Goal: Information Seeking & Learning: Learn about a topic

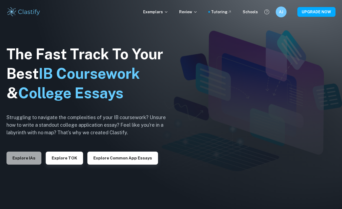
click at [15, 154] on button "Explore IAs" at bounding box center [24, 158] width 35 height 13
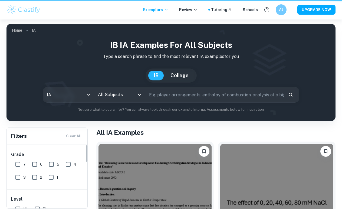
click at [27, 157] on h6 "Grade" at bounding box center [47, 154] width 73 height 7
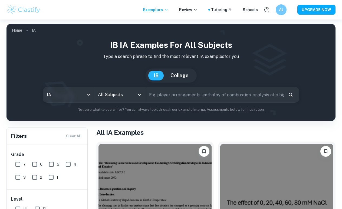
scroll to position [3, 0]
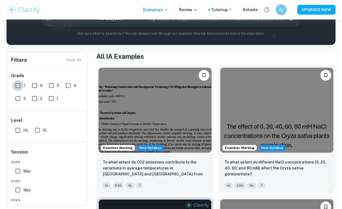
click at [18, 86] on input "7" at bounding box center [17, 85] width 11 height 11
checkbox input "true"
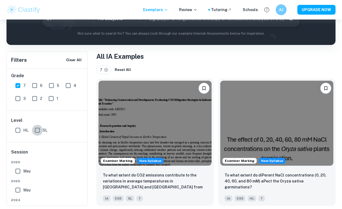
click at [38, 131] on input "SL" at bounding box center [37, 130] width 11 height 11
checkbox input "true"
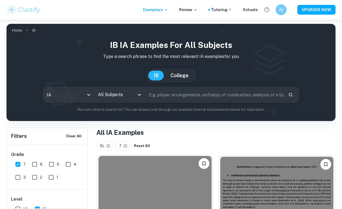
scroll to position [0, 0]
click at [109, 93] on input "All Subjects" at bounding box center [116, 95] width 38 height 10
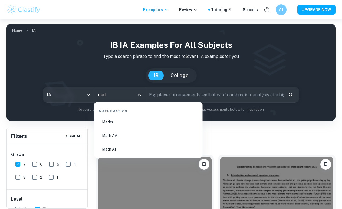
click at [115, 137] on li "Math AA" at bounding box center [149, 136] width 104 height 12
type input "Math AA"
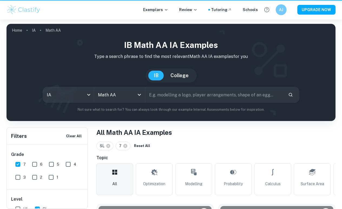
click at [184, 93] on input "text" at bounding box center [214, 94] width 138 height 15
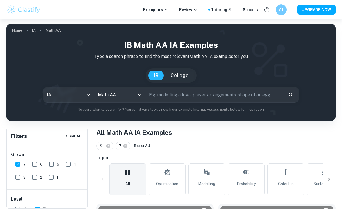
click at [172, 98] on input "text" at bounding box center [214, 94] width 138 height 15
type input "cooling"
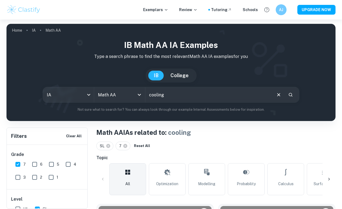
click at [175, 95] on input "cooling" at bounding box center [208, 94] width 126 height 15
drag, startPoint x: 173, startPoint y: 96, endPoint x: 143, endPoint y: 93, distance: 30.2
click at [143, 93] on div "IA ia All Subjects Math AA All Subjects cooling ​" at bounding box center [171, 95] width 257 height 16
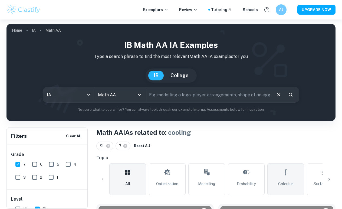
click at [283, 178] on icon at bounding box center [286, 172] width 7 height 13
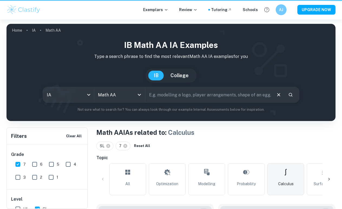
type input "Calculus"
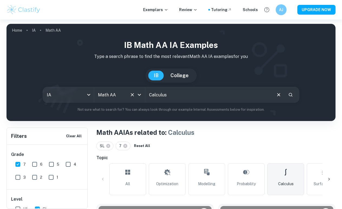
drag, startPoint x: 171, startPoint y: 96, endPoint x: 127, endPoint y: 96, distance: 43.3
click at [127, 96] on div "IA ia All Subjects Math AA All Subjects Calculus ​" at bounding box center [171, 95] width 257 height 16
type input "coffee"
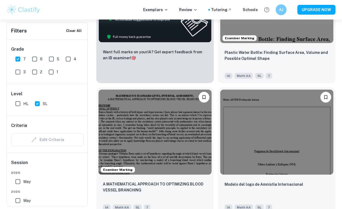
scroll to position [134, 0]
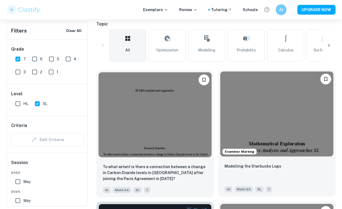
click at [286, 138] on img at bounding box center [277, 114] width 113 height 85
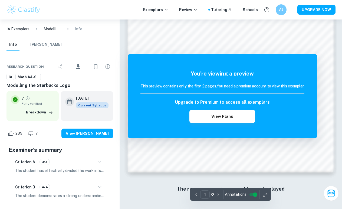
scroll to position [437, 0]
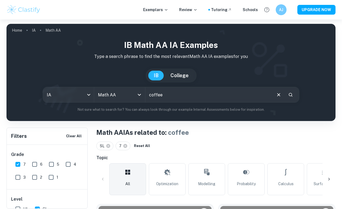
click at [187, 93] on input "coffee" at bounding box center [208, 94] width 126 height 15
type input "c"
type input "cooling"
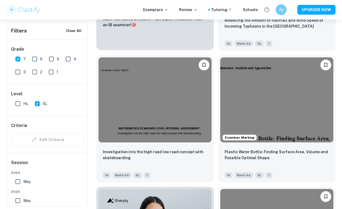
scroll to position [461, 0]
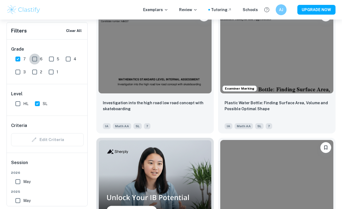
click at [37, 60] on input "6" at bounding box center [34, 59] width 11 height 11
checkbox input "true"
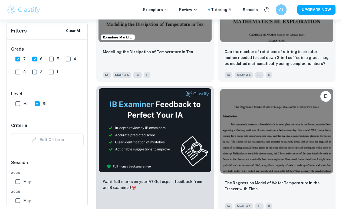
scroll to position [247, 0]
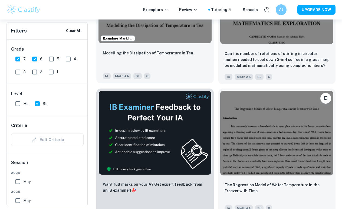
click at [158, 46] on div "Modelling the Dissipation of Temperature in Tea IA Math AA SL 6" at bounding box center [155, 65] width 118 height 38
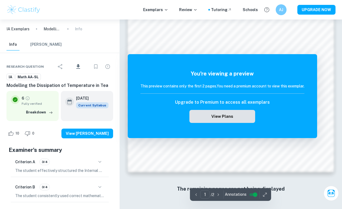
scroll to position [436, 0]
click at [218, 122] on button "View Plans" at bounding box center [223, 116] width 66 height 13
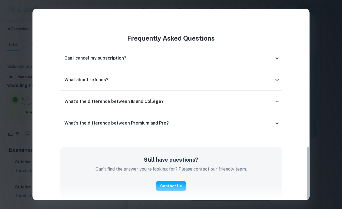
scroll to position [482, 0]
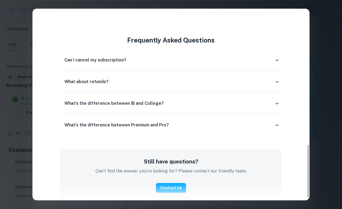
click at [150, 62] on div "Can I cancel my subscription?" at bounding box center [169, 60] width 210 height 7
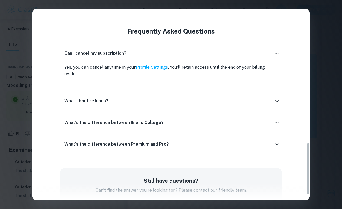
scroll to position [492, 0]
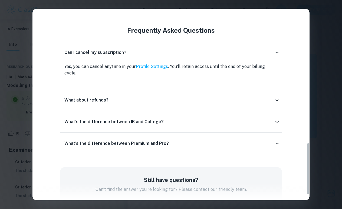
click at [196, 94] on div "What about refunds?" at bounding box center [171, 100] width 222 height 13
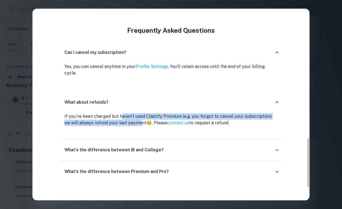
drag, startPoint x: 121, startPoint y: 111, endPoint x: 135, endPoint y: 115, distance: 14.2
click at [135, 115] on p "If you've been charged but haven't used Clastify Premium (e.g. you forgot to ca…" at bounding box center [170, 119] width 213 height 13
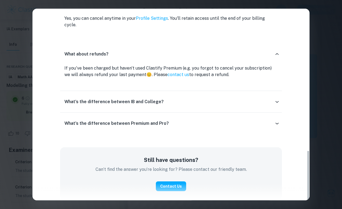
scroll to position [387, 0]
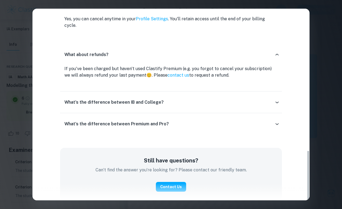
click at [120, 121] on h6 "What's the difference between Premium and Pro?" at bounding box center [116, 124] width 105 height 7
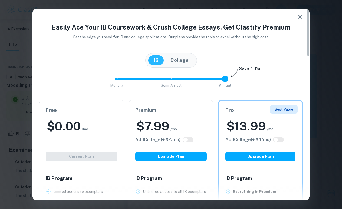
scroll to position [0, 0]
drag, startPoint x: 168, startPoint y: 79, endPoint x: 170, endPoint y: 77, distance: 2.8
click at [168, 79] on span at bounding box center [169, 79] width 108 height 2
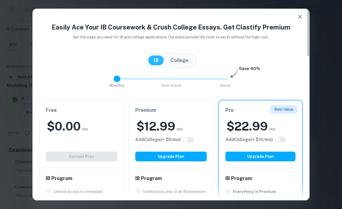
click at [115, 80] on span at bounding box center [115, 79] width 0 height 2
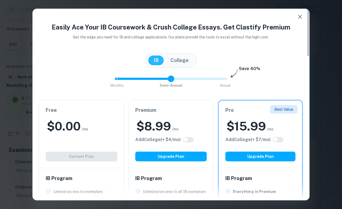
click at [170, 78] on span at bounding box center [171, 79] width 113 height 2
click at [221, 80] on span at bounding box center [171, 79] width 113 height 2
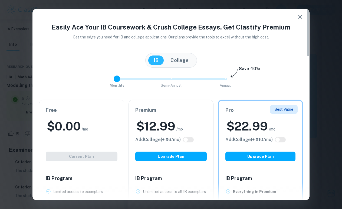
click at [120, 81] on span "Monthly Semi-Annual Annual" at bounding box center [171, 78] width 108 height 9
click at [177, 67] on div "IB College" at bounding box center [171, 60] width 52 height 15
click at [176, 59] on button "College" at bounding box center [179, 61] width 29 height 10
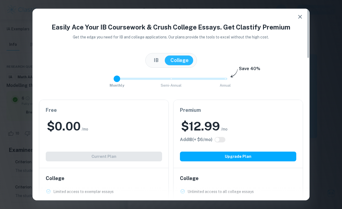
click at [163, 54] on div "IB College" at bounding box center [171, 60] width 52 height 15
click at [156, 61] on button "IB" at bounding box center [156, 61] width 16 height 10
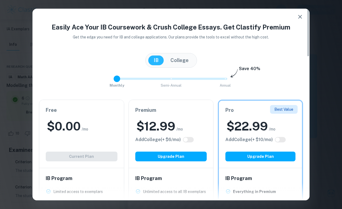
click at [225, 81] on span "Monthly Semi-Annual Annual" at bounding box center [171, 78] width 108 height 9
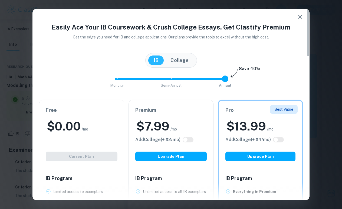
type input "1"
click at [173, 78] on span at bounding box center [169, 79] width 108 height 2
click at [298, 16] on icon "button" at bounding box center [300, 17] width 7 height 7
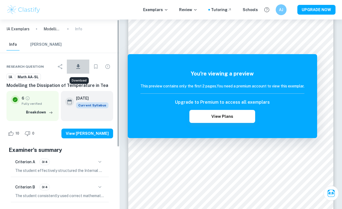
click at [79, 66] on icon "Download" at bounding box center [78, 66] width 4 height 5
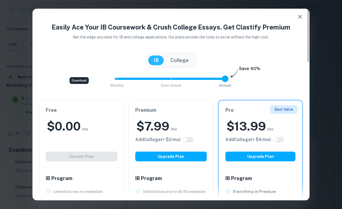
click at [83, 140] on div "Free $ 0.00 /mo Add College (+ $ 2 /mo) Current Plan" at bounding box center [81, 134] width 85 height 68
click at [302, 18] on icon "button" at bounding box center [301, 17] width 4 height 4
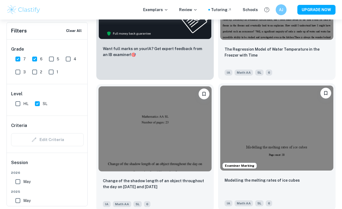
scroll to position [381, 0]
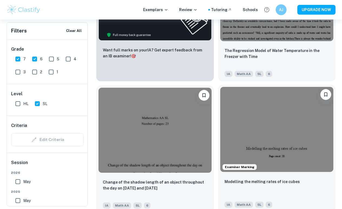
click at [250, 131] on img at bounding box center [277, 129] width 113 height 85
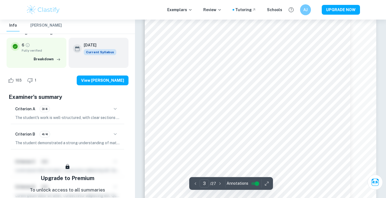
scroll to position [1013, 0]
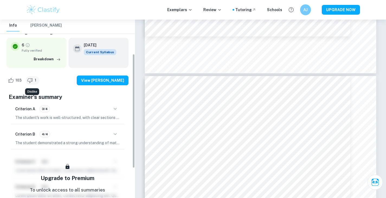
click at [32, 81] on span "1" at bounding box center [36, 79] width 8 height 5
click at [10, 79] on icon "Like" at bounding box center [11, 80] width 7 height 7
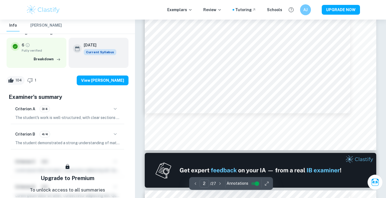
scroll to position [474, 0]
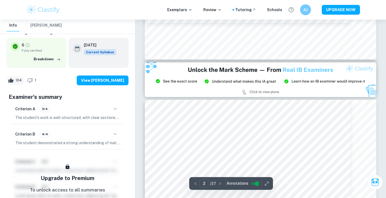
type input "3"
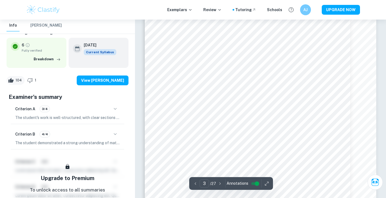
scroll to position [820, 0]
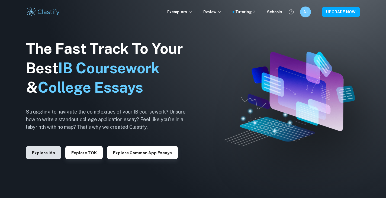
click at [43, 149] on button "Explore IAs" at bounding box center [43, 152] width 35 height 13
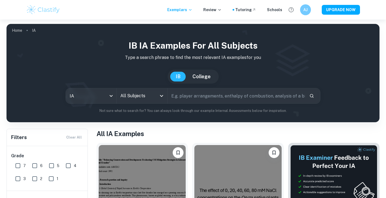
scroll to position [43, 0]
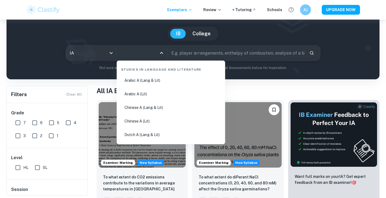
click at [153, 55] on input "All Subjects" at bounding box center [138, 53] width 38 height 10
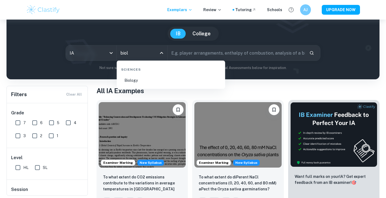
click at [145, 84] on li "Biology" at bounding box center [171, 80] width 104 height 12
type input "Biology"
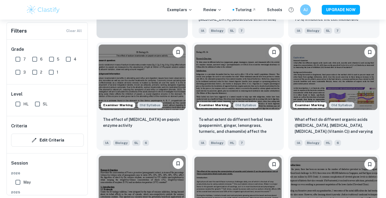
scroll to position [492, 0]
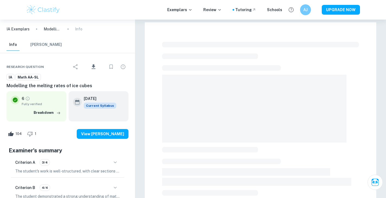
checkbox input "true"
